Goal: Check status: Check status

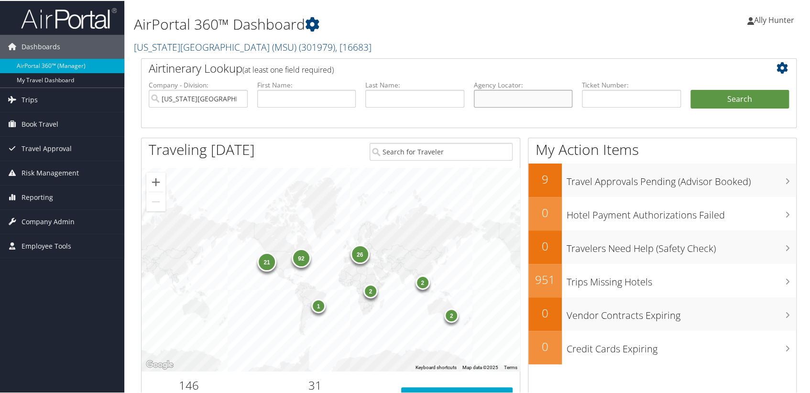
paste input "CG3R02"
type input "CG3R02"
click at [725, 93] on button "Search" at bounding box center [739, 98] width 99 height 19
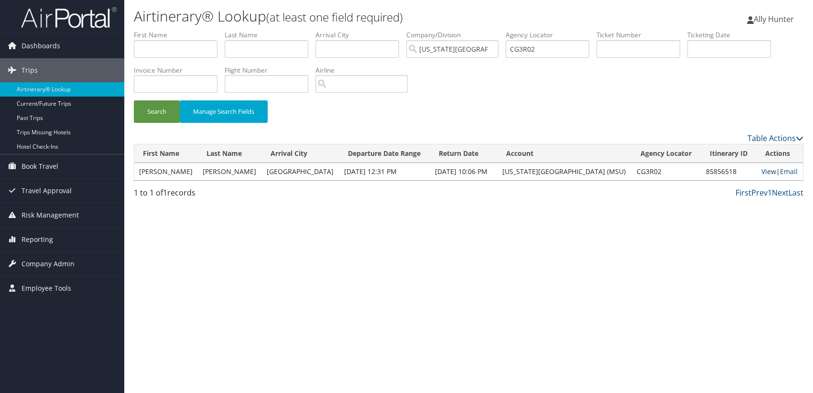
click at [763, 172] on link "View" at bounding box center [768, 171] width 15 height 9
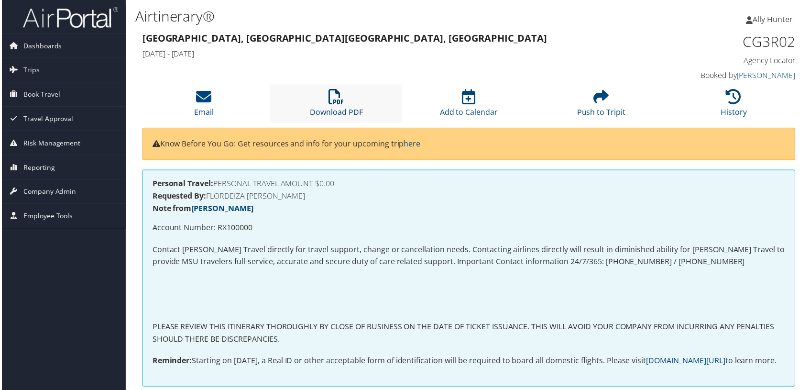
click at [328, 97] on icon at bounding box center [335, 96] width 15 height 15
drag, startPoint x: 454, startPoint y: 38, endPoint x: 491, endPoint y: 33, distance: 37.6
click at [455, 38] on h3 "Detroit, MI San Francisco, CA" at bounding box center [385, 38] width 488 height 13
click at [728, 89] on icon at bounding box center [734, 96] width 15 height 15
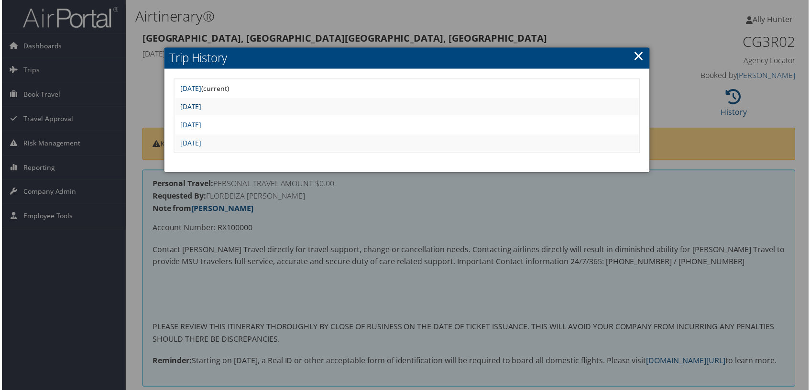
click at [200, 105] on link "Tue Jun 3 16:36:44 MDT 2025" at bounding box center [190, 106] width 22 height 9
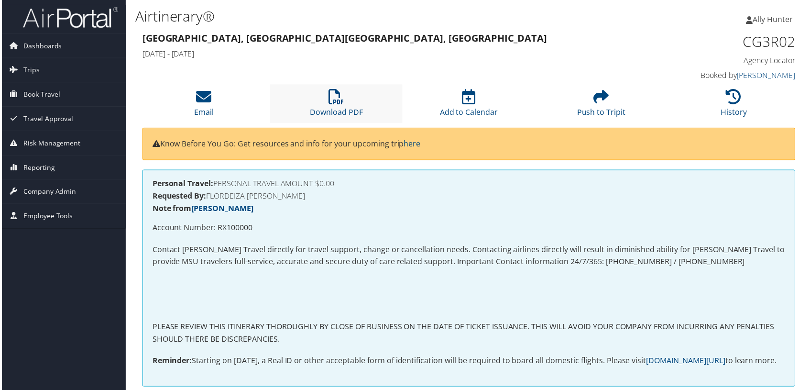
click at [326, 96] on li "Download PDF" at bounding box center [335, 104] width 133 height 39
click at [472, 62] on div "Detroit, MI San Francisco, CA Wed 06 Aug 2025 - Sat 09 Aug 2025" at bounding box center [385, 46] width 502 height 33
click at [769, 13] on link "Ally Hunter" at bounding box center [775, 19] width 56 height 29
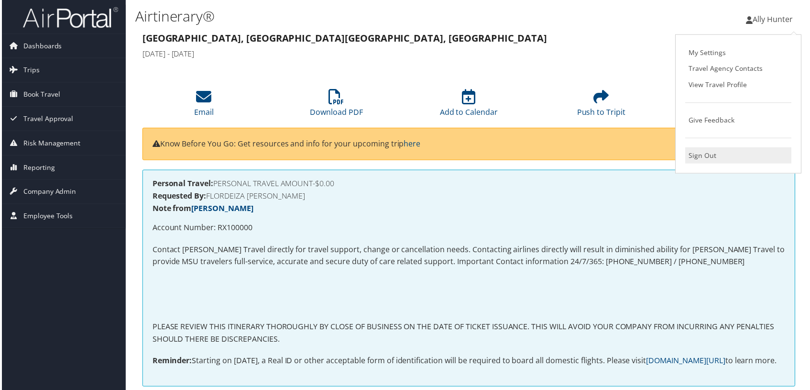
click at [702, 151] on link "Sign Out" at bounding box center [739, 156] width 107 height 16
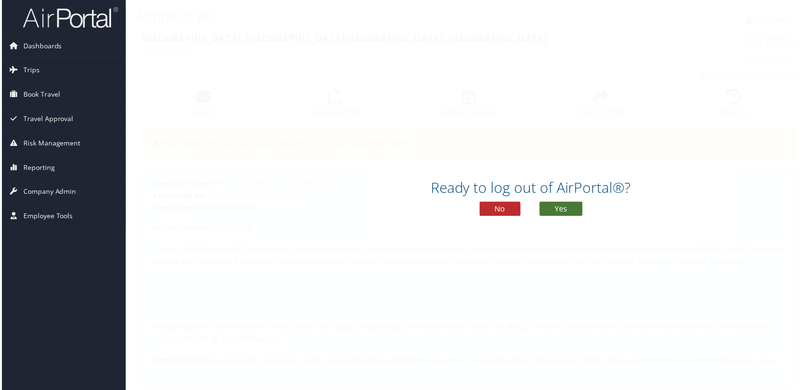
drag, startPoint x: 562, startPoint y: 209, endPoint x: 538, endPoint y: 171, distance: 45.5
click at [562, 210] on button "Yes" at bounding box center [561, 209] width 43 height 14
